Goal: Information Seeking & Learning: Learn about a topic

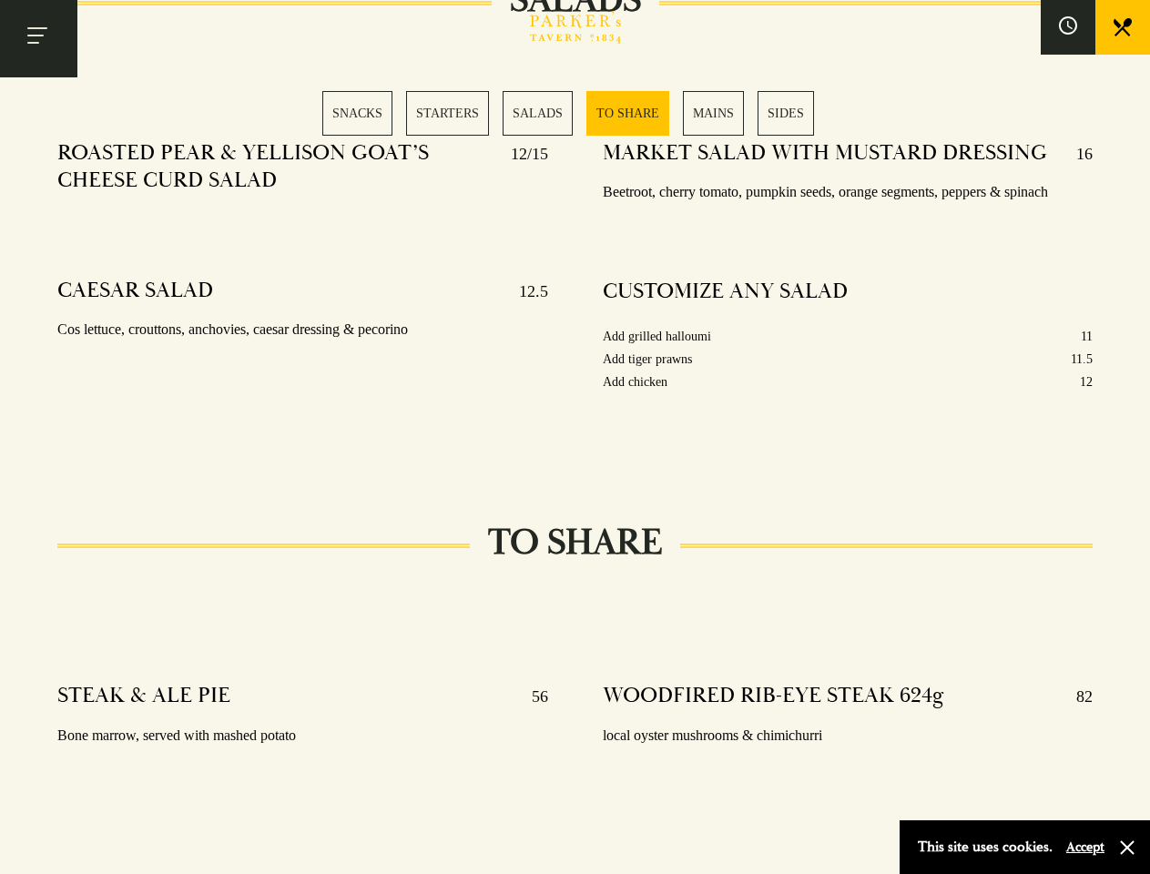
click at [576, 437] on div "MARKET SALAD WITH MUSTARD DRESSING 16 Beetroot, cherry tomato, pumpkin seeds, o…" at bounding box center [848, 290] width 545 height 327
click at [38, 38] on button "Toggle navigation" at bounding box center [38, 38] width 77 height 77
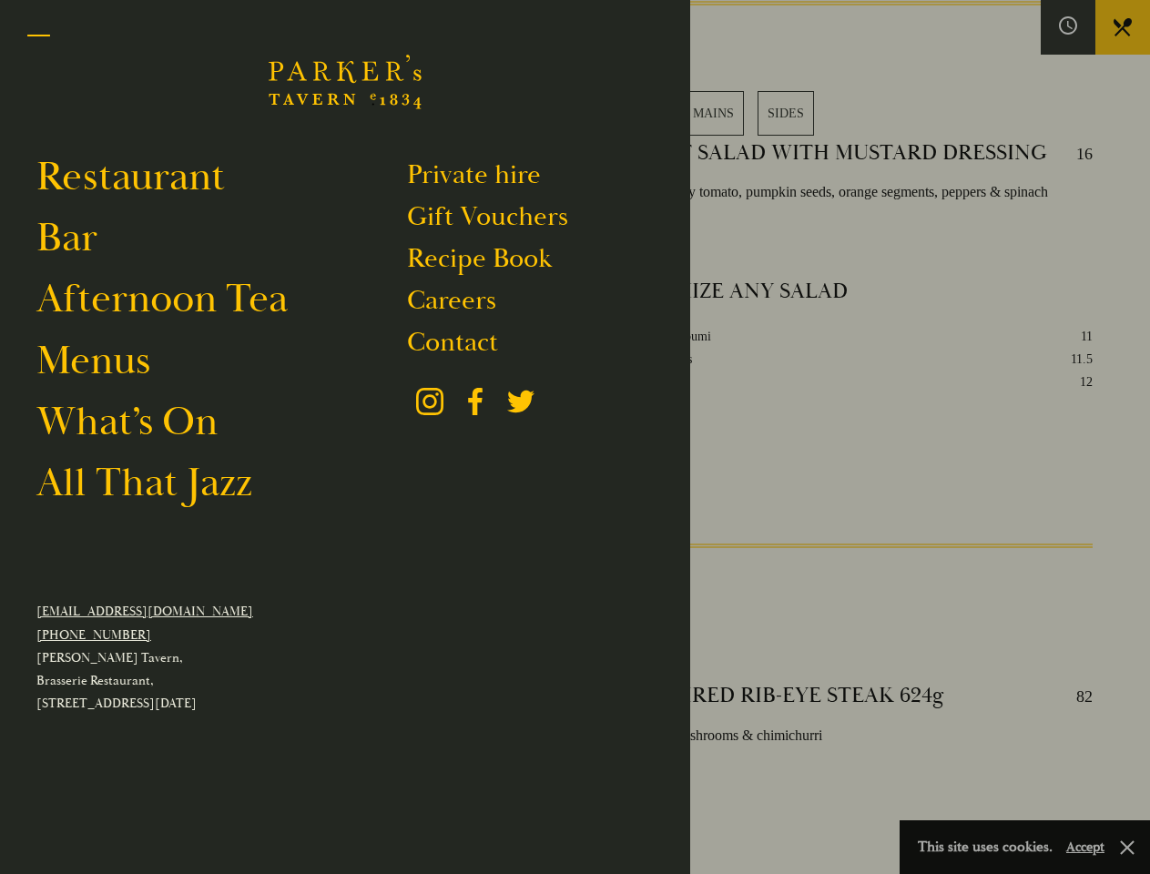
click at [1068, 27] on div at bounding box center [575, 437] width 1150 height 874
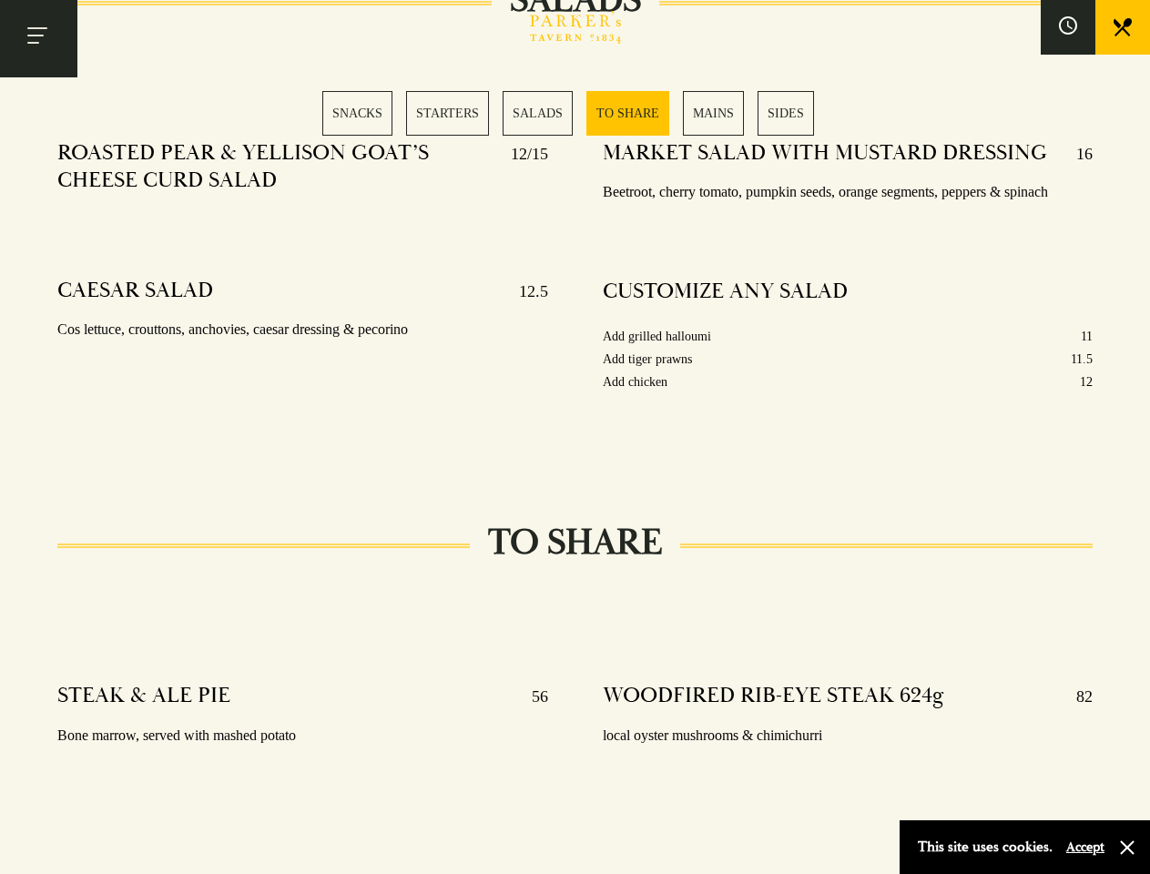
click at [576, 113] on div "SNACKS STARTERS SALADS TO SHARE MAINS SIDES" at bounding box center [574, 113] width 505 height 45
click at [1085, 847] on button "Accept" at bounding box center [1086, 847] width 38 height 17
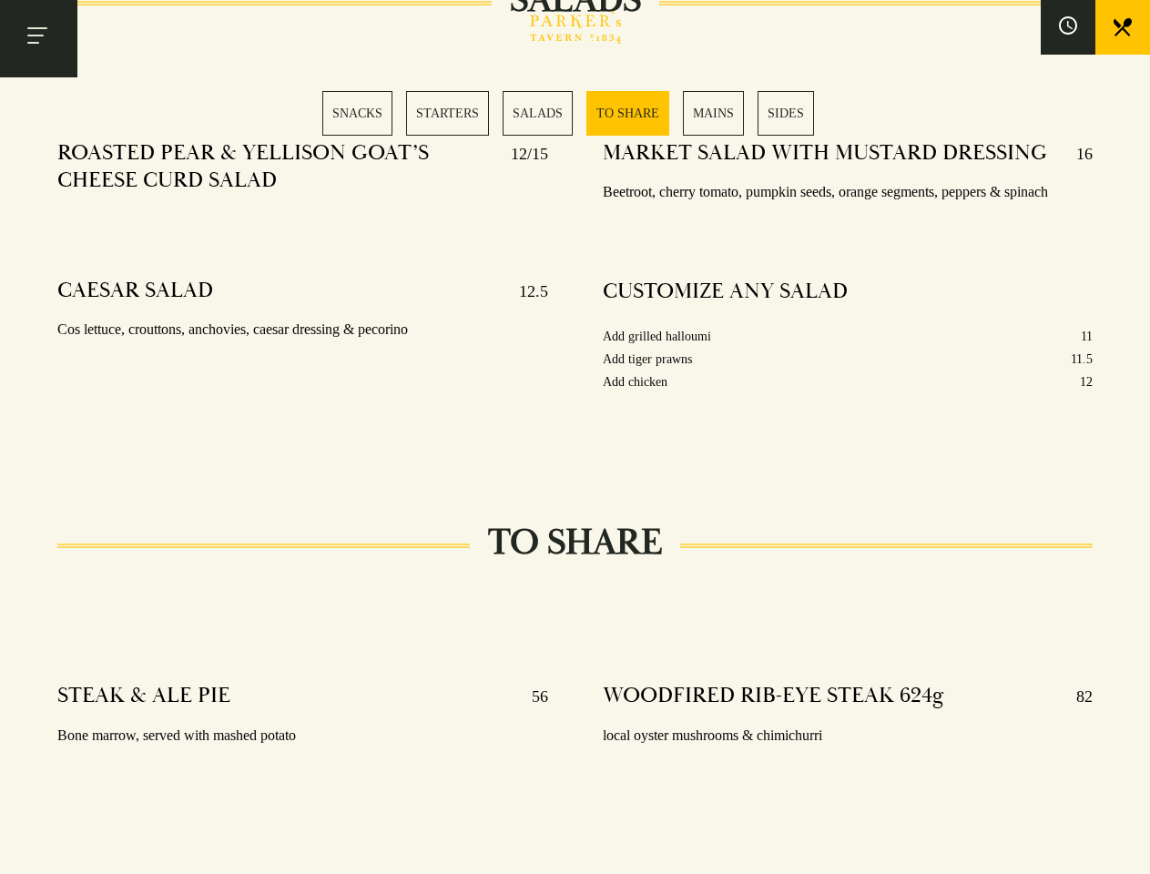
click at [1128, 848] on section "SNACKS SELECTION OF OLIVES 5 Manzanilla, kalamata & bella di cerignola 48 HOUR …" at bounding box center [575, 615] width 1150 height 4405
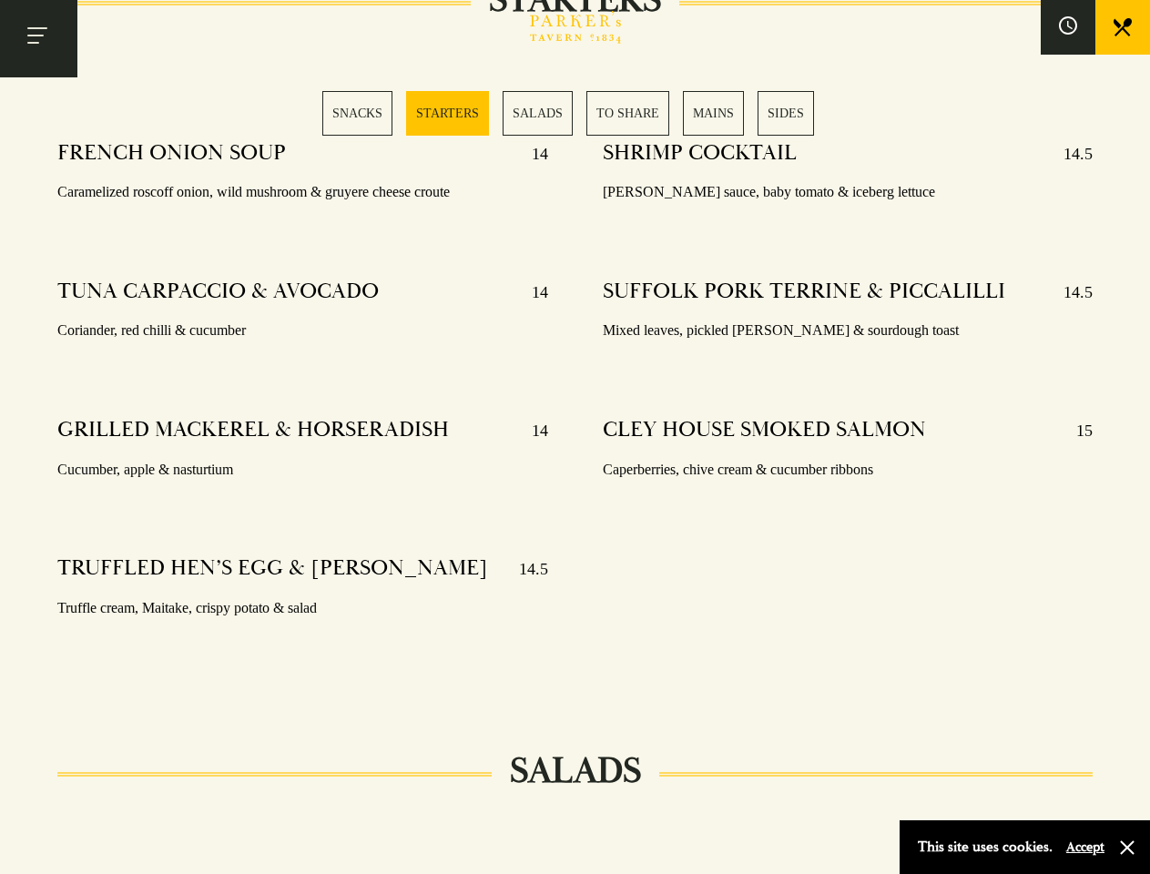
click at [576, 437] on div "SHRIMP COCKTAIL 14.5 [PERSON_NAME] sauce, baby tomato & iceberg lettuce SUFFOLK…" at bounding box center [848, 404] width 545 height 555
click at [38, 38] on button "Toggle navigation" at bounding box center [38, 38] width 77 height 77
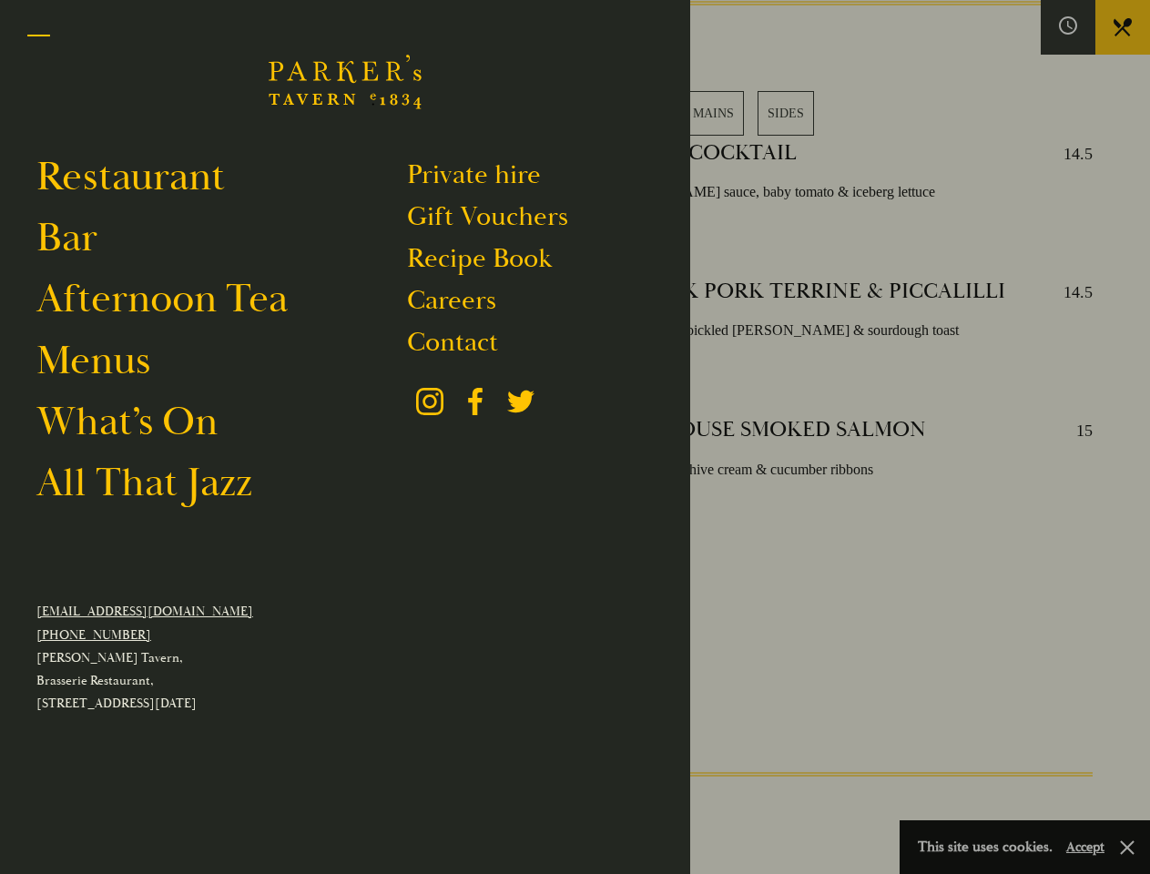
click at [1068, 27] on div at bounding box center [575, 437] width 1150 height 874
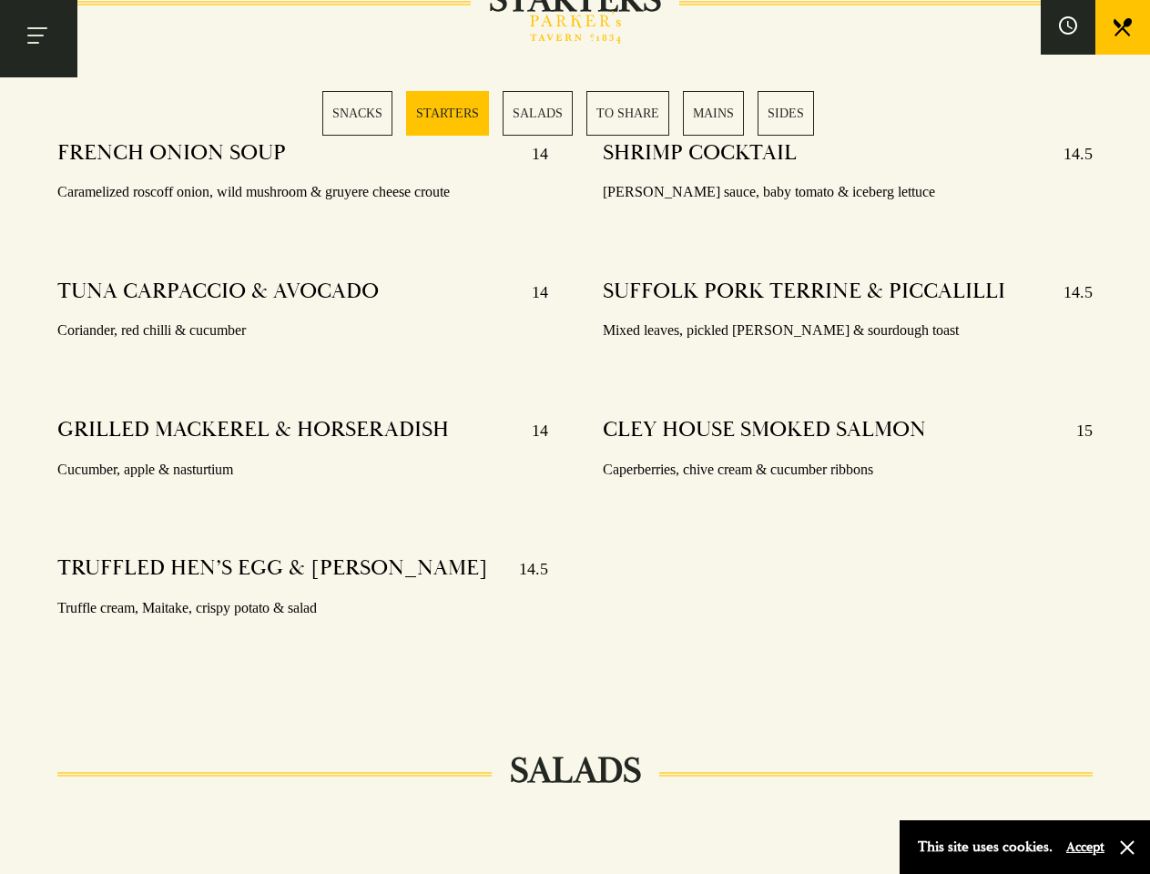
click at [576, 113] on div "SNACKS STARTERS SALADS TO SHARE MAINS SIDES" at bounding box center [574, 113] width 505 height 45
click at [1085, 847] on button "Accept" at bounding box center [1086, 847] width 38 height 17
